Goal: Find contact information: Find contact information

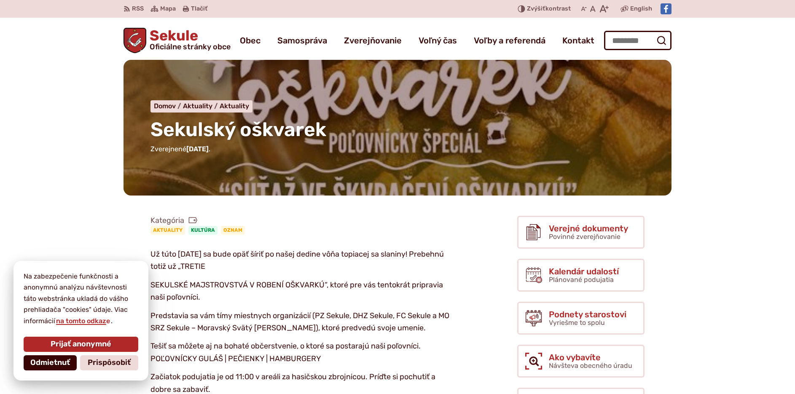
click at [58, 364] on span "Odmietnuť" at bounding box center [50, 362] width 40 height 9
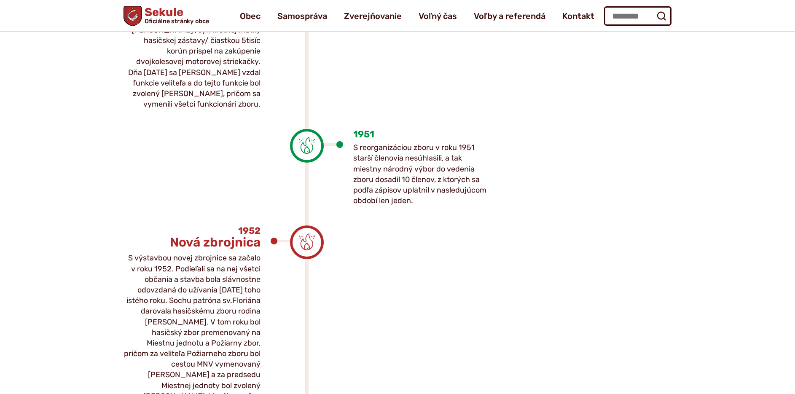
scroll to position [1105, 0]
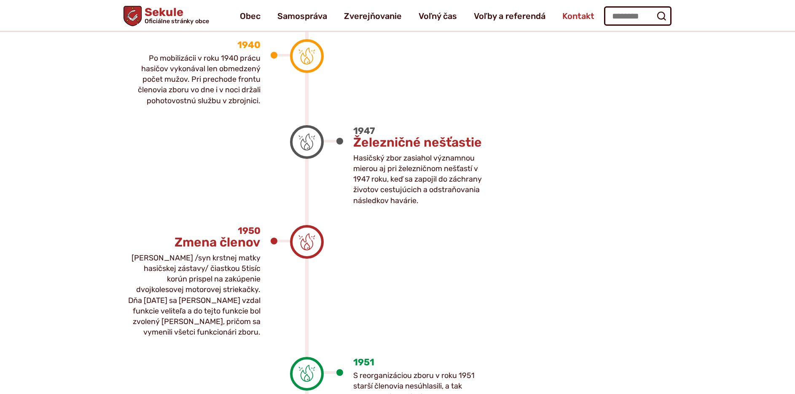
click at [577, 18] on span "Kontakt" at bounding box center [579, 16] width 32 height 24
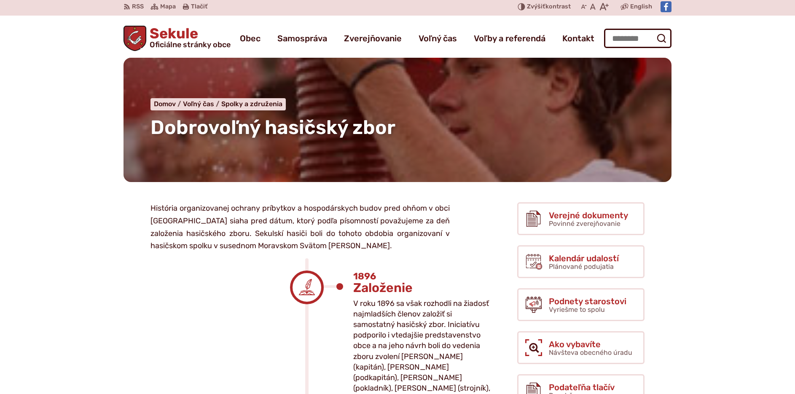
scroll to position [0, 0]
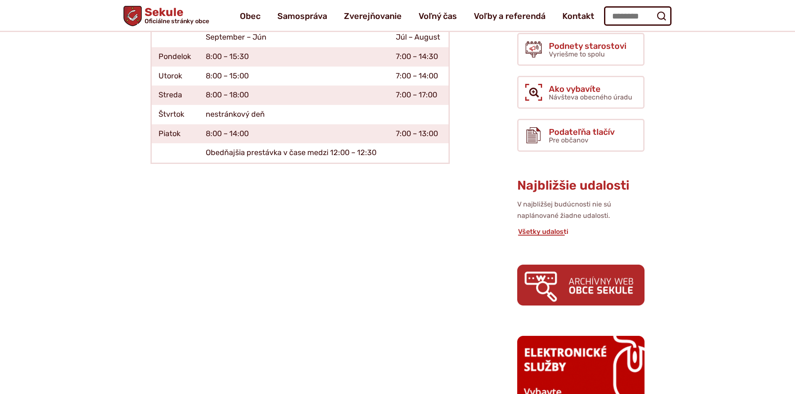
scroll to position [211, 0]
